Goal: Transaction & Acquisition: Purchase product/service

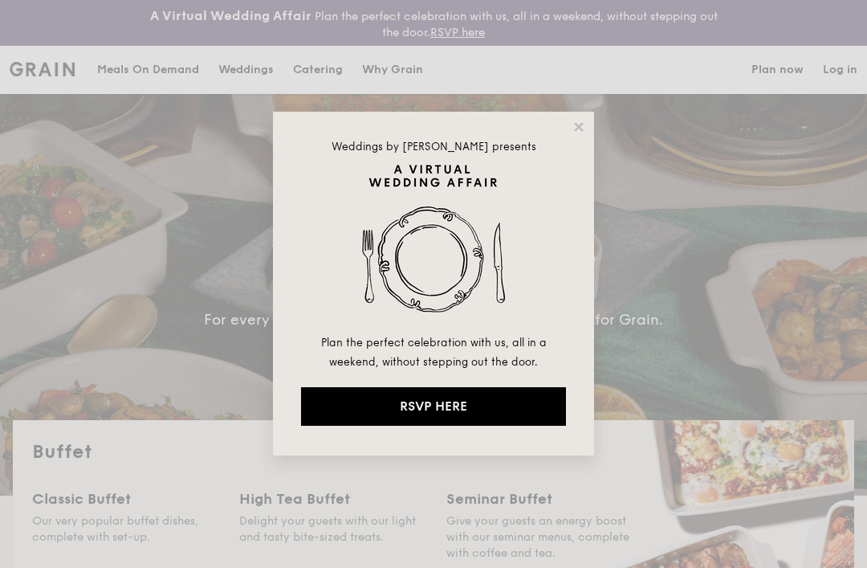
select select
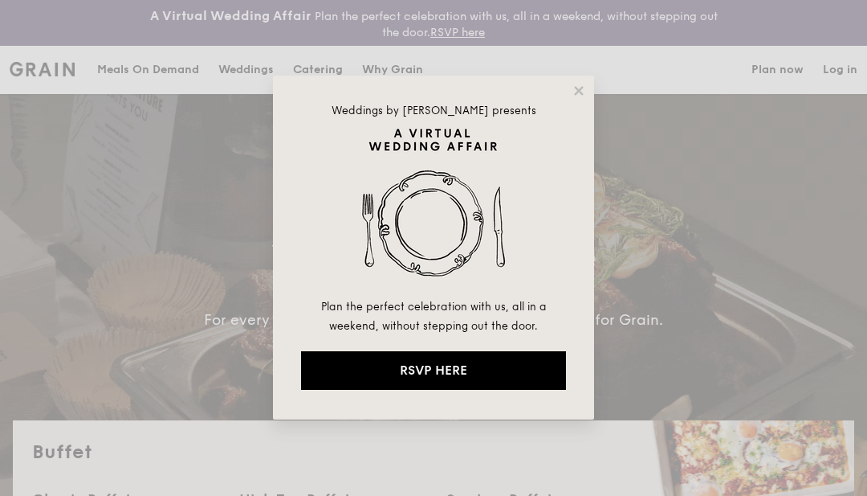
click at [576, 94] on icon at bounding box center [578, 90] width 9 height 9
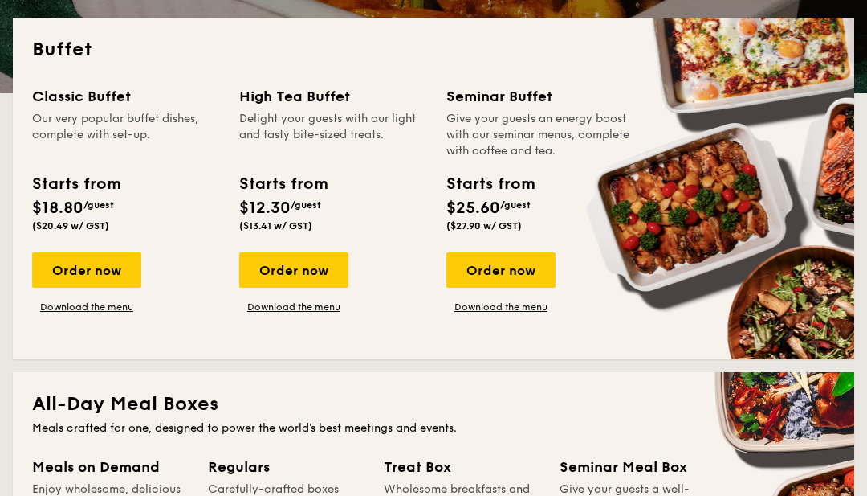
scroll to position [403, 0]
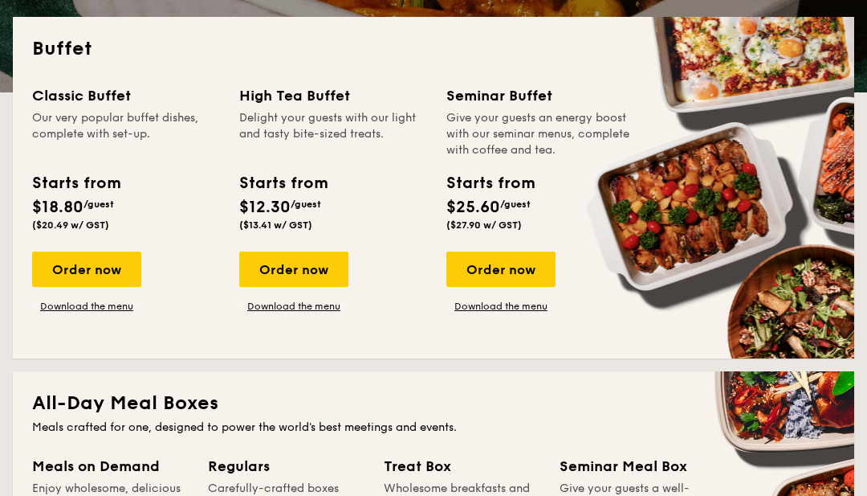
click at [110, 277] on div "Order now" at bounding box center [86, 268] width 109 height 35
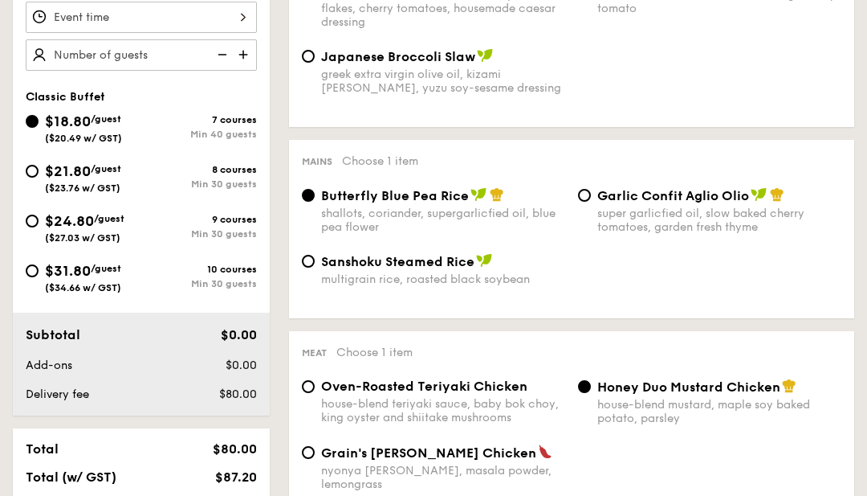
scroll to position [577, 0]
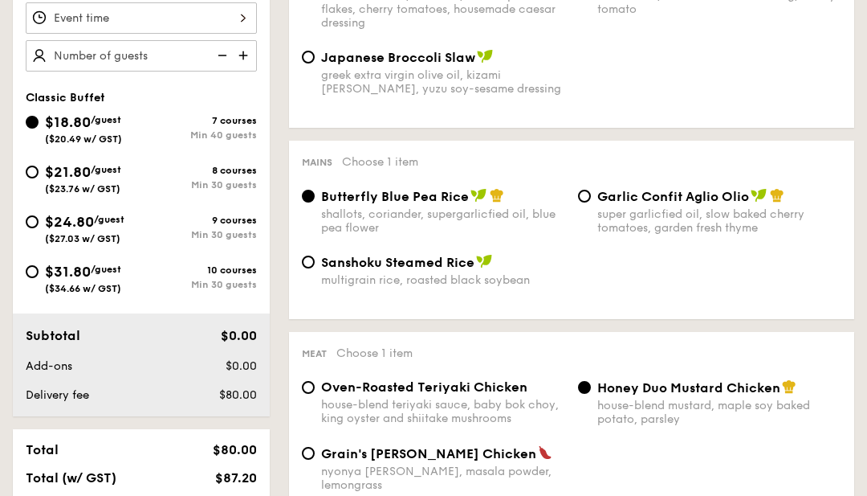
click at [599, 203] on span "Garlic Confit Aglio Olio" at bounding box center [673, 196] width 152 height 15
click at [591, 202] on input "Garlic Confit Aglio Olio super garlicfied oil, slow baked cherry tomatoes, gard…" at bounding box center [584, 196] width 13 height 13
radio input "true"
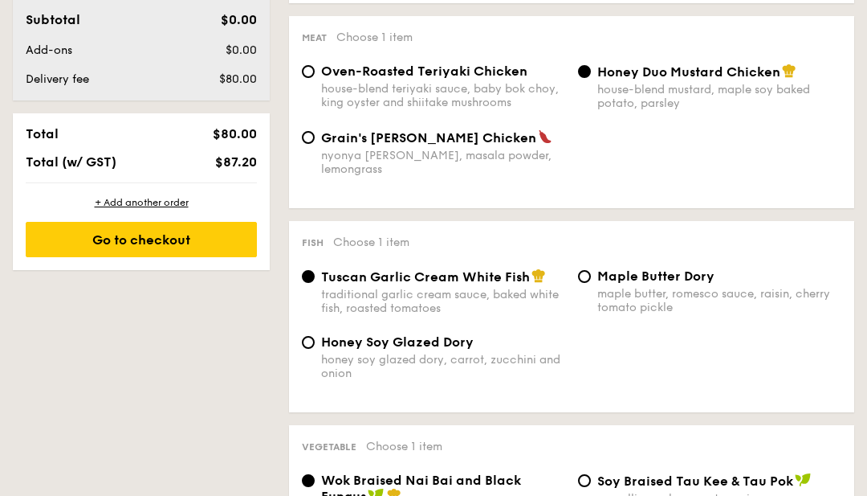
scroll to position [892, 0]
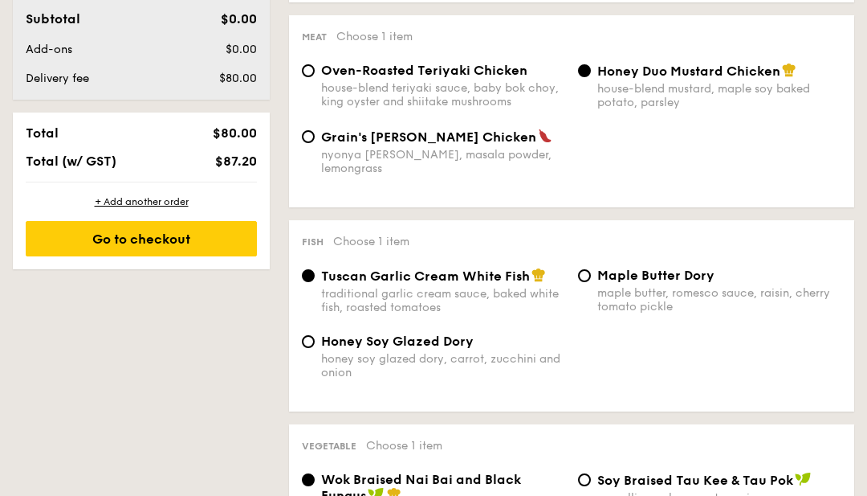
click at [349, 358] on div "honey soy glazed dory, carrot, zucchini and onion" at bounding box center [443, 366] width 244 height 27
click at [315, 349] on input "Honey Soy Glazed Dory honey soy glazed dory, carrot, zucchini and onion" at bounding box center [308, 342] width 13 height 13
radio input "true"
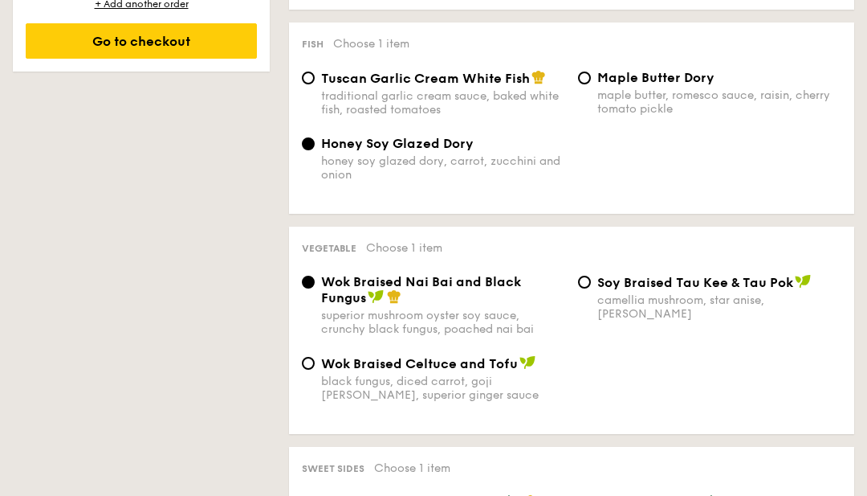
scroll to position [1093, 0]
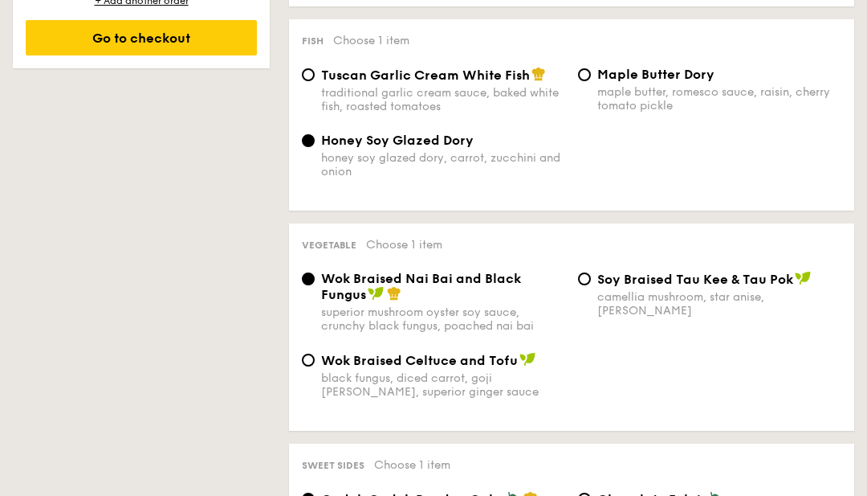
click at [614, 307] on div "camellia mushroom, star anise, [PERSON_NAME]" at bounding box center [719, 304] width 244 height 27
click at [591, 286] on input "⁠Soy Braised Tau Kee & Tau Pok camellia mushroom, star anise, goji [PERSON_NAME]" at bounding box center [584, 279] width 13 height 13
radio input "true"
click at [422, 324] on div "superior mushroom oyster soy sauce, crunchy black fungus, poached nai bai" at bounding box center [443, 319] width 244 height 27
click at [315, 286] on input "Wok Braised Nai Bai and Black Fungus superior mushroom oyster soy sauce, crunch…" at bounding box center [308, 279] width 13 height 13
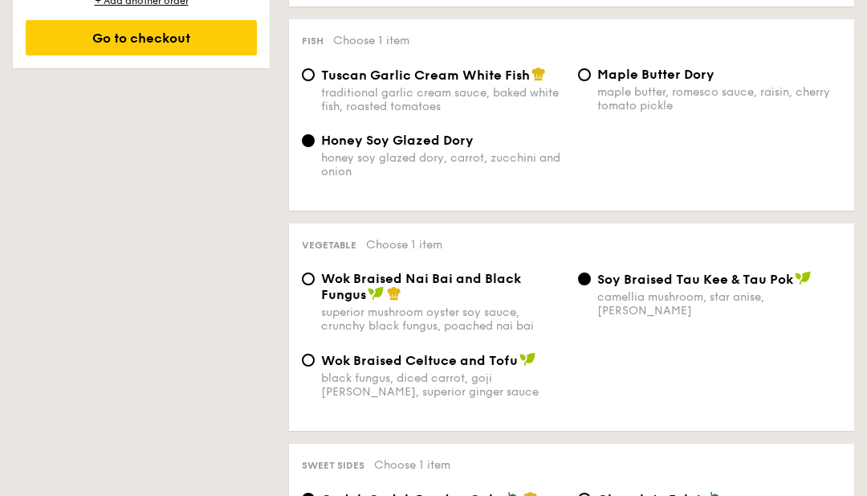
radio input "true"
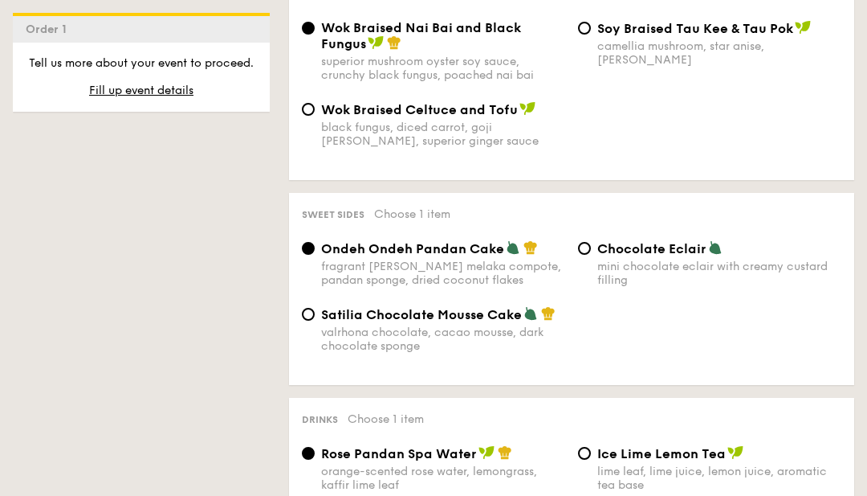
scroll to position [1344, 0]
click at [642, 257] on span "Chocolate Eclair" at bounding box center [651, 249] width 109 height 15
click at [591, 255] on input "Chocolate Eclair mini chocolate eclair with creamy custard filling" at bounding box center [584, 249] width 13 height 13
radio input "true"
click at [472, 344] on div "valrhona chocolate, cacao mousse, dark chocolate sponge" at bounding box center [443, 339] width 244 height 27
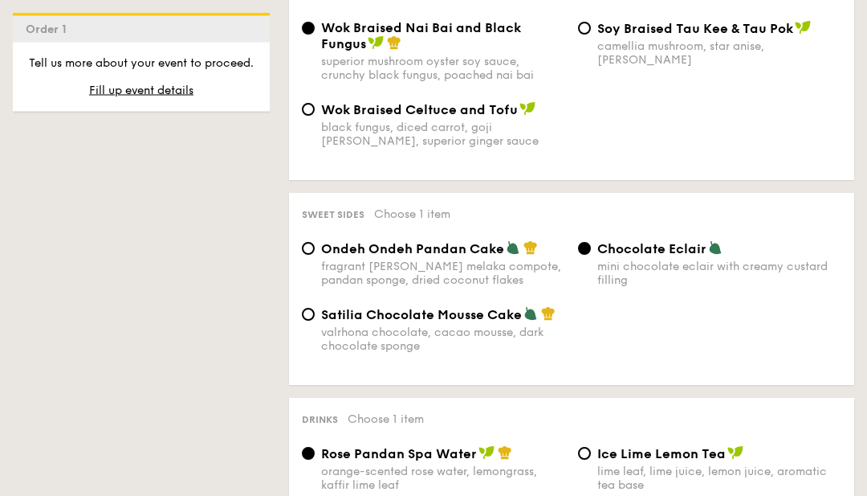
click at [315, 321] on input "Satilia Chocolate Mousse Cake valrhona chocolate, cacao mousse, dark chocolate …" at bounding box center [308, 314] width 13 height 13
radio input "true"
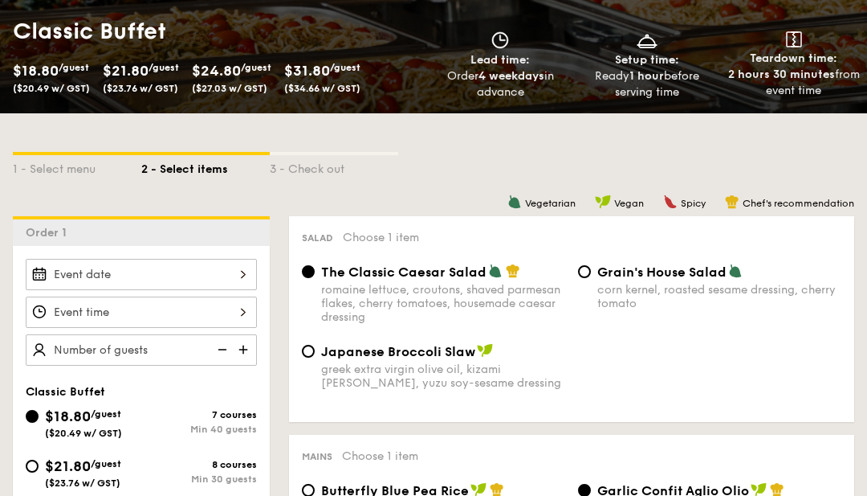
scroll to position [0, 0]
